Goal: Check status: Check status

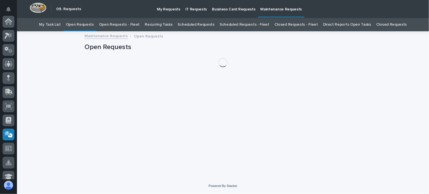
scroll to position [113, 0]
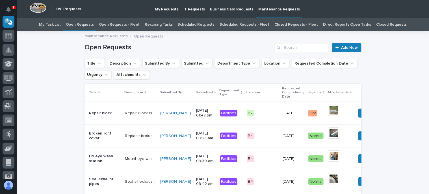
click at [125, 110] on p "Repair Block in septic area. Need to fill colder block with Hydraulic concrete" at bounding box center [141, 113] width 32 height 6
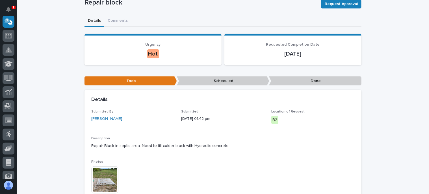
scroll to position [57, 0]
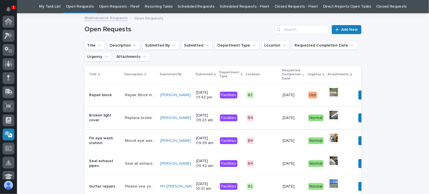
scroll to position [113, 0]
click at [125, 116] on p "Replace broken light cover under b4 mezz next hardware" at bounding box center [141, 118] width 32 height 6
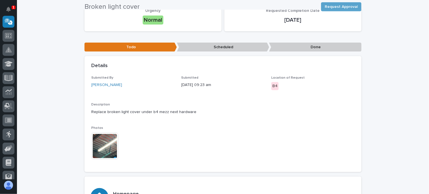
scroll to position [85, 0]
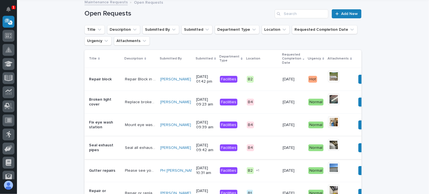
scroll to position [46, 0]
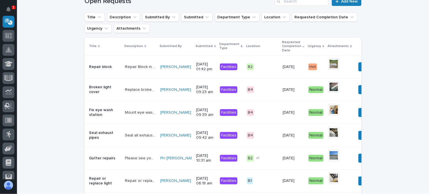
click at [126, 135] on p "Seal all exhaust pipes 3 of them heading out side Powder coat" at bounding box center [141, 135] width 32 height 6
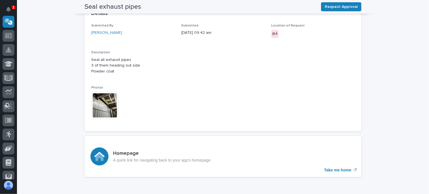
scroll to position [141, 0]
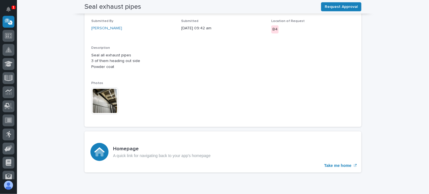
click at [104, 100] on img at bounding box center [104, 101] width 27 height 27
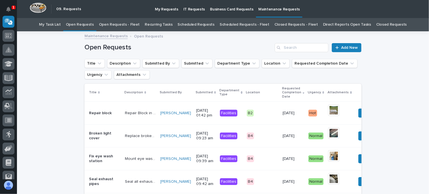
click at [136, 23] on link "Open Requests - Fleet" at bounding box center [119, 24] width 41 height 13
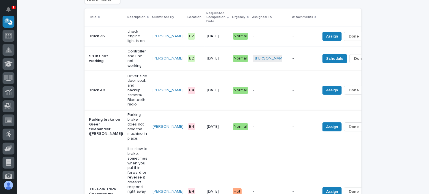
scroll to position [85, 0]
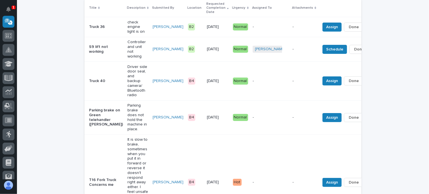
click at [127, 114] on p "Parking brake does not hold the machine in place." at bounding box center [137, 117] width 21 height 29
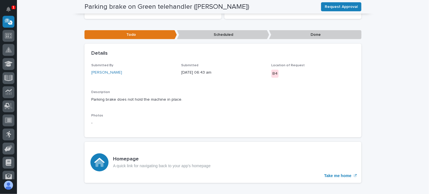
scroll to position [57, 0]
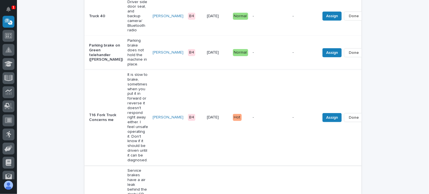
scroll to position [159, 0]
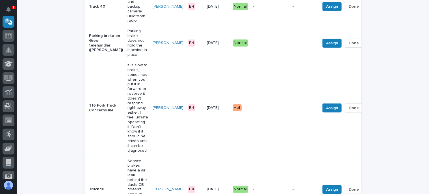
click at [127, 111] on p "It is slow to brake, sometimes when you put it in forward or reverse it doesn't…" at bounding box center [137, 108] width 21 height 90
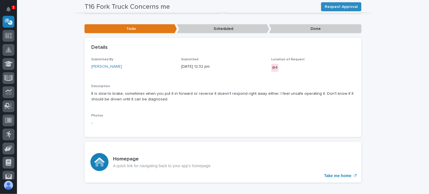
scroll to position [113, 0]
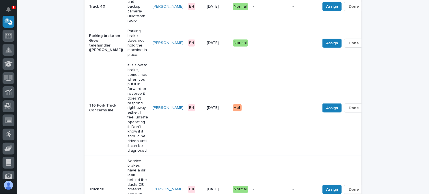
scroll to position [188, 0]
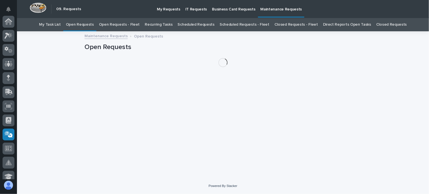
scroll to position [113, 0]
